Goal: Task Accomplishment & Management: Manage account settings

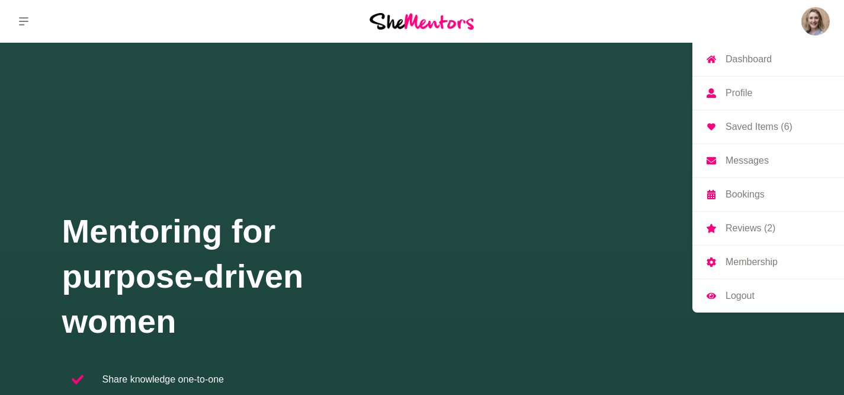
click at [744, 229] on p "Reviews (2)" at bounding box center [751, 227] width 50 height 9
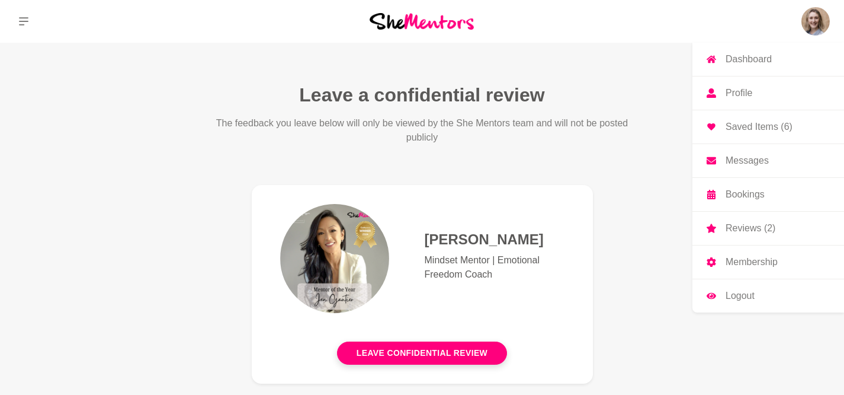
click at [743, 257] on p "Membership" at bounding box center [752, 261] width 52 height 9
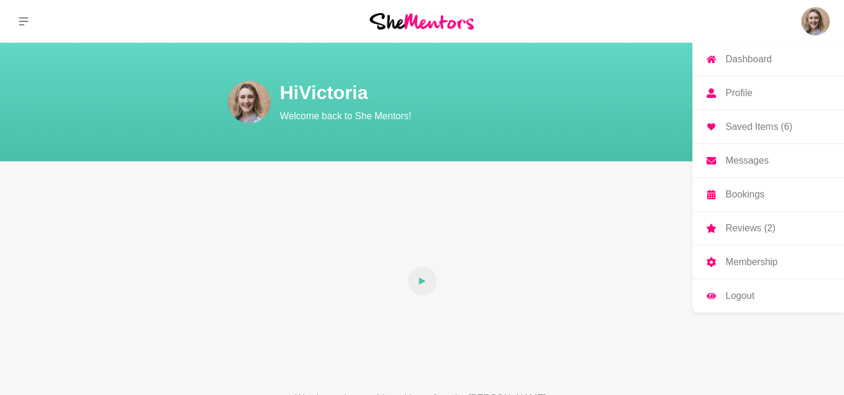
click at [738, 262] on p "Membership" at bounding box center [752, 261] width 52 height 9
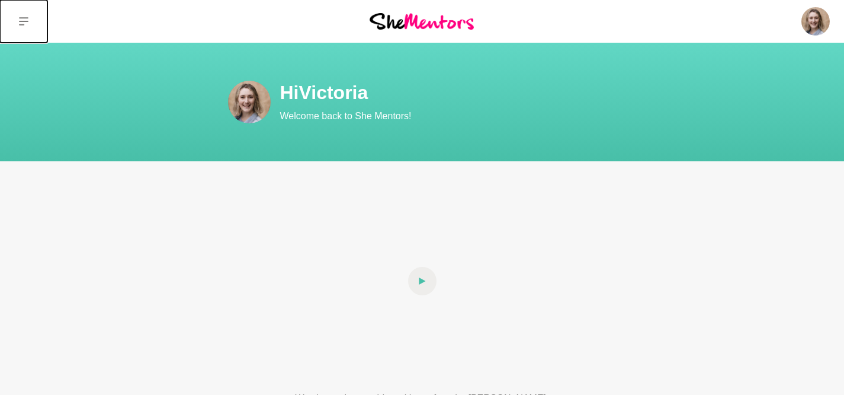
click at [16, 21] on button at bounding box center [23, 21] width 47 height 43
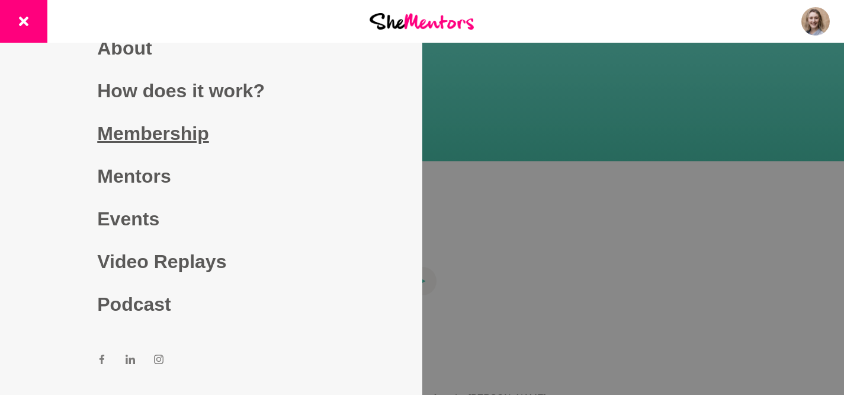
click at [148, 131] on link "Membership" at bounding box center [211, 133] width 228 height 43
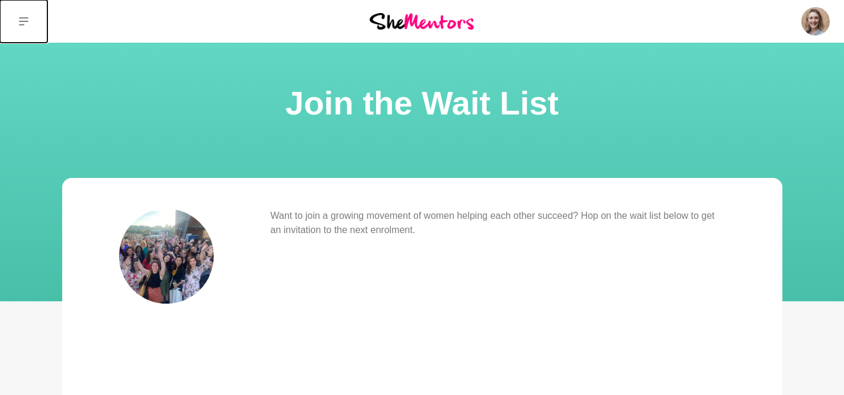
click at [24, 22] on icon at bounding box center [23, 21] width 9 height 9
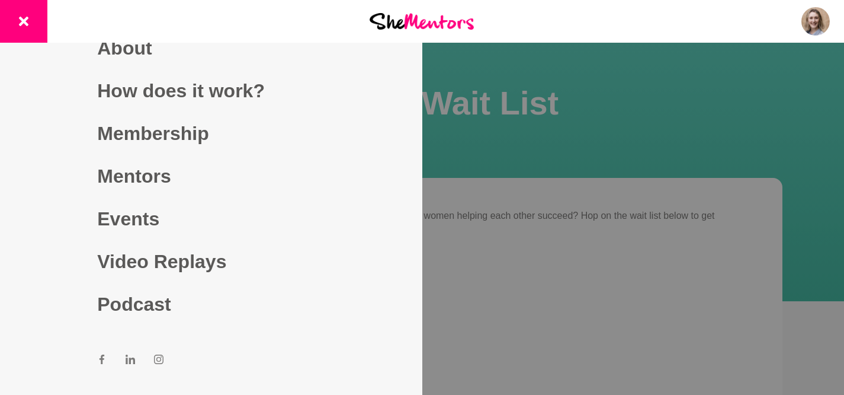
click at [763, 108] on div at bounding box center [422, 197] width 844 height 395
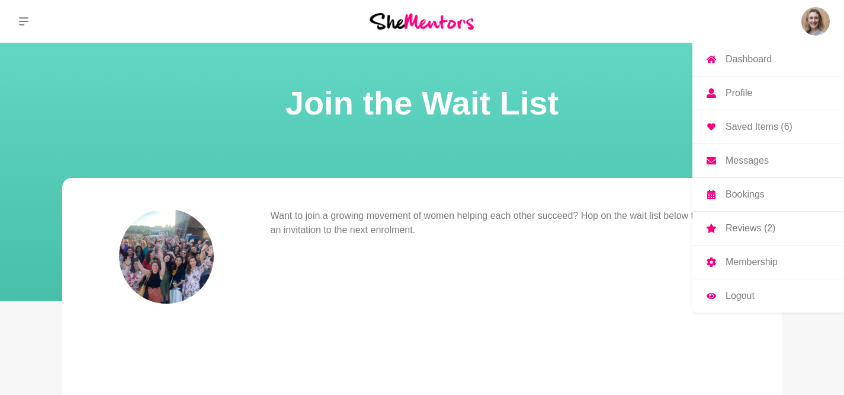
click at [734, 96] on p "Profile" at bounding box center [739, 92] width 27 height 9
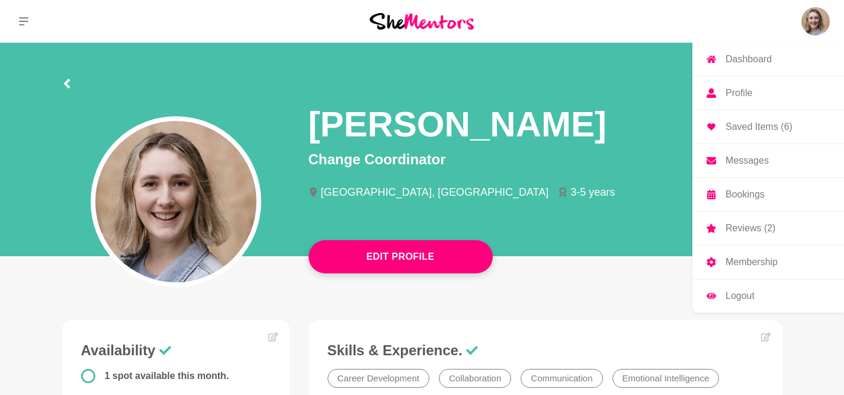
click at [816, 27] on img at bounding box center [816, 21] width 28 height 28
click at [748, 55] on p "Dashboard" at bounding box center [749, 59] width 46 height 9
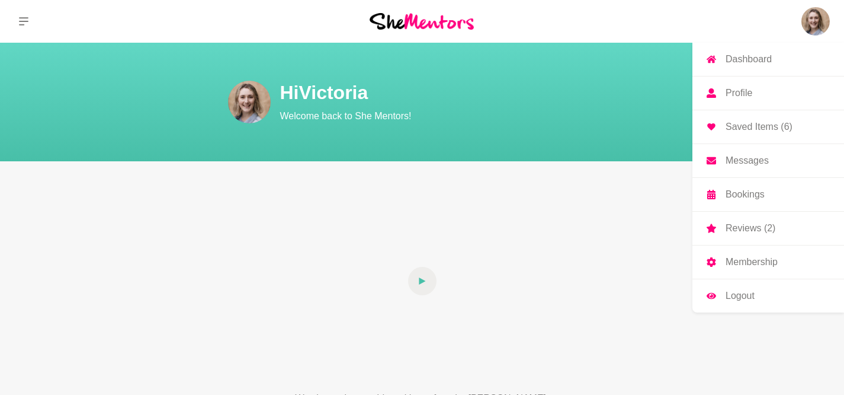
click at [743, 264] on p "Membership" at bounding box center [752, 261] width 52 height 9
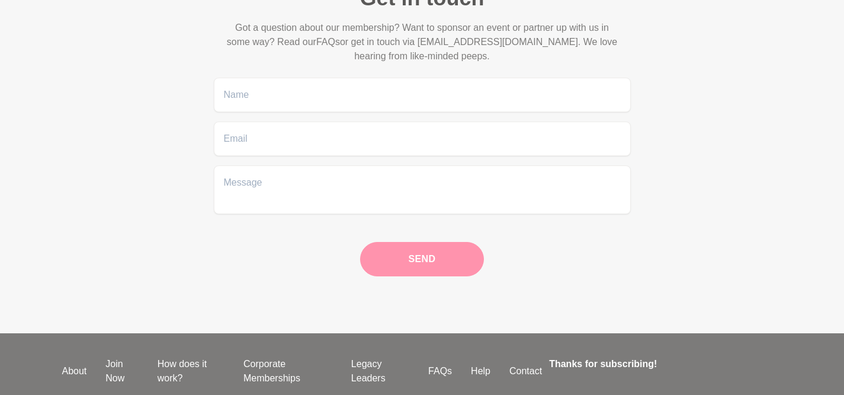
scroll to position [181, 0]
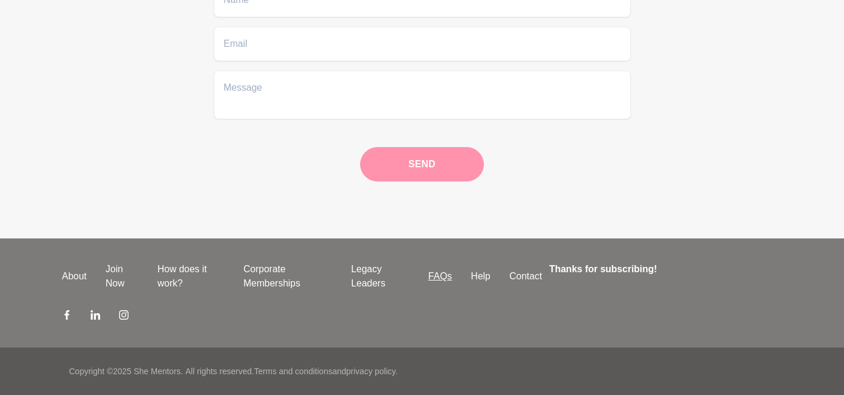
click at [444, 276] on link "FAQs" at bounding box center [440, 276] width 43 height 14
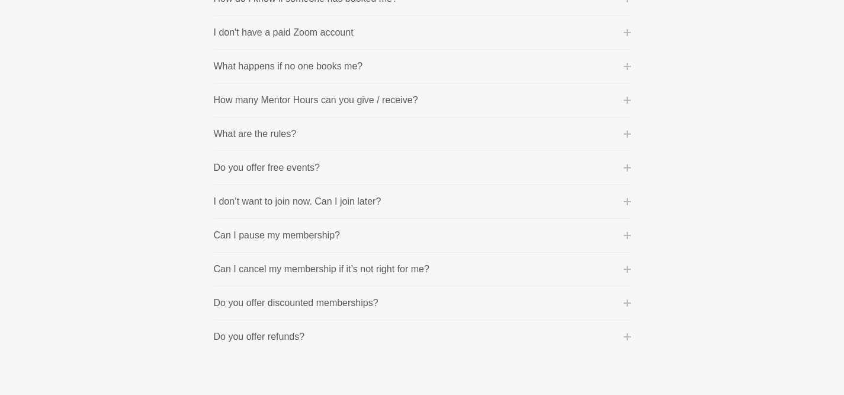
scroll to position [636, 0]
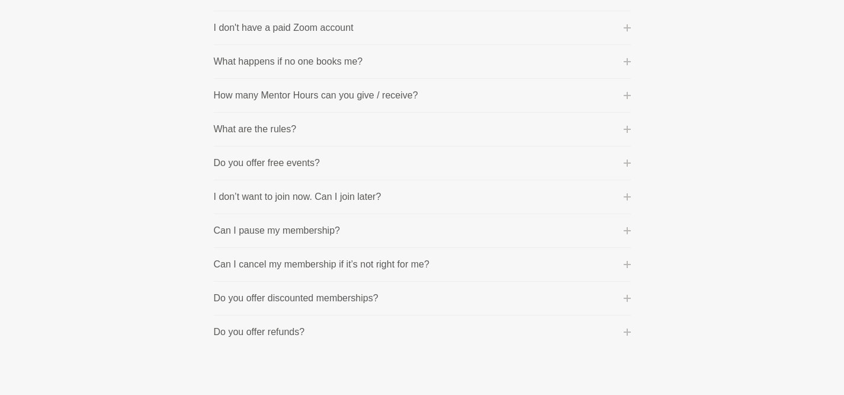
click at [303, 263] on p "Can I cancel my membership if it’s not right for me?" at bounding box center [322, 264] width 216 height 14
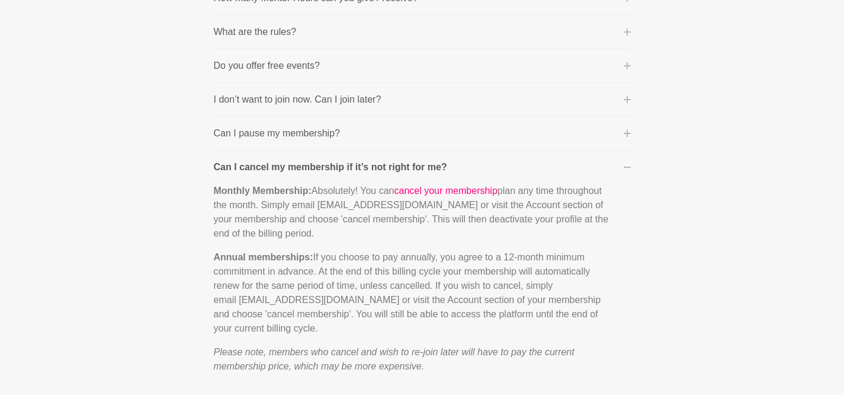
scroll to position [785, 0]
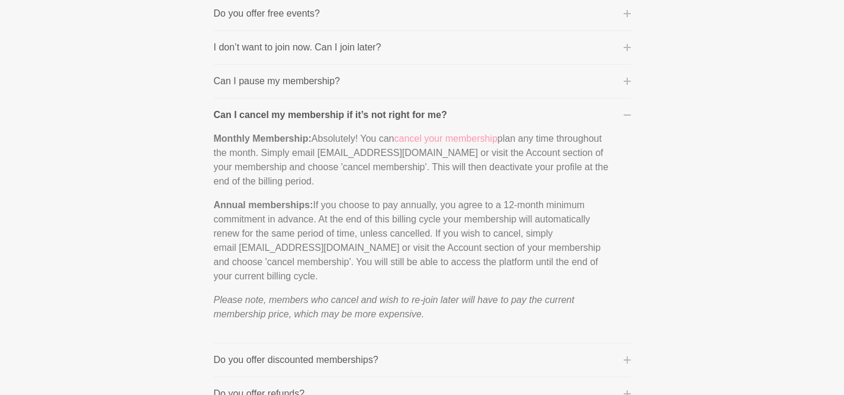
click at [447, 140] on link "cancel your membership" at bounding box center [446, 138] width 103 height 10
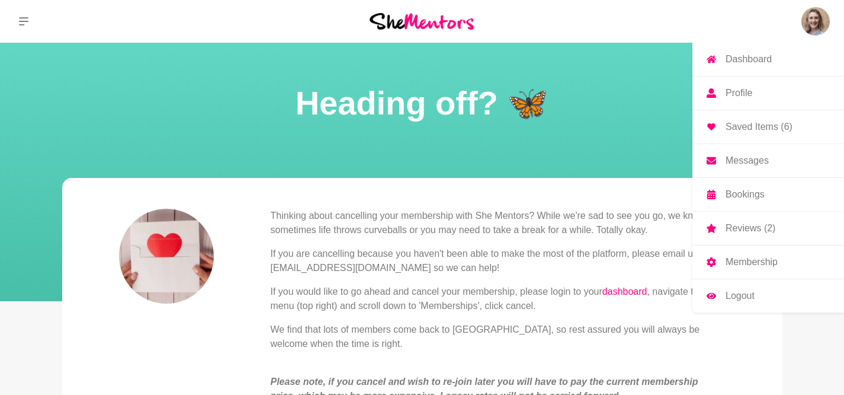
click at [739, 261] on p "Membership" at bounding box center [752, 261] width 52 height 9
